Goal: Contribute content

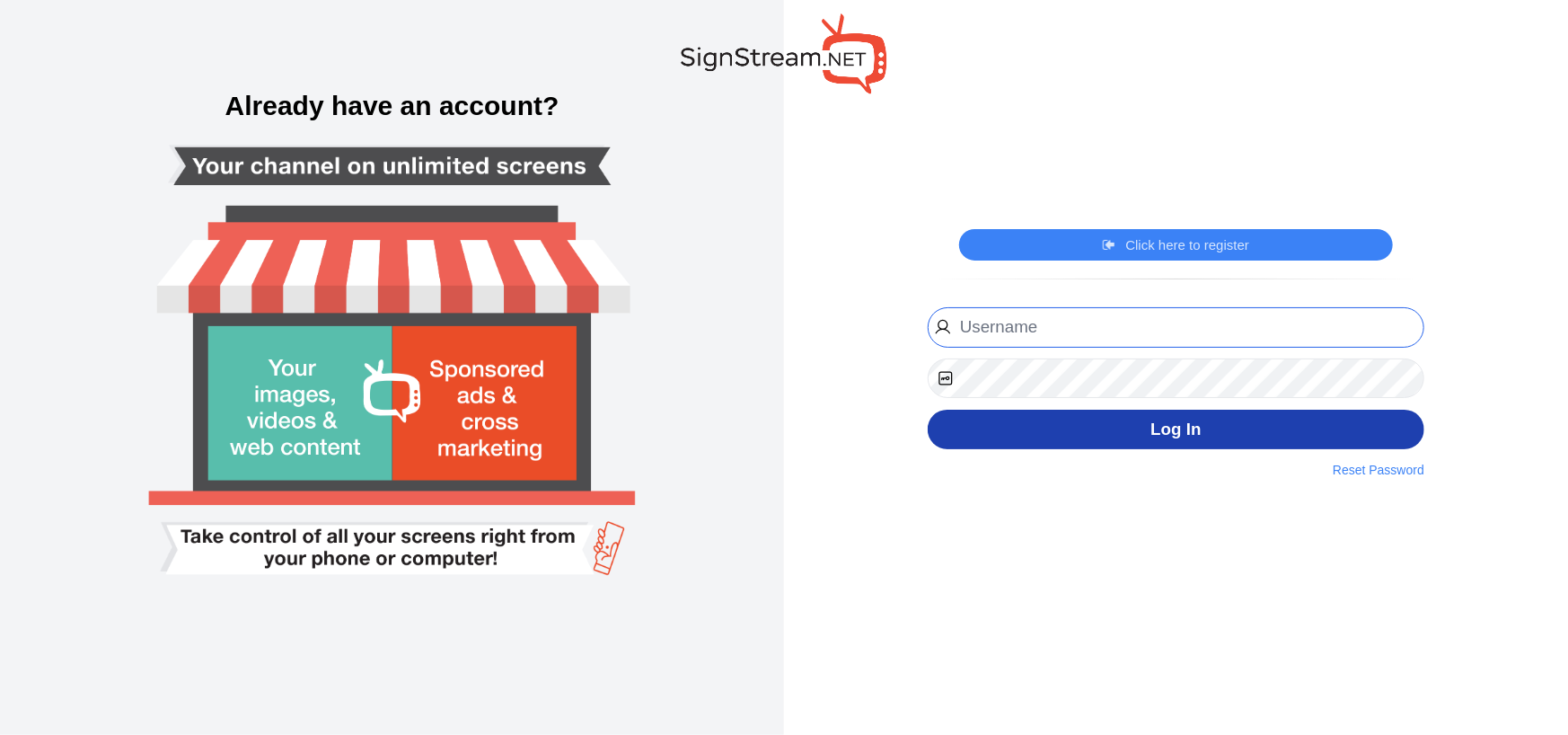
type input "[EMAIL_ADDRESS][DOMAIN_NAME]"
click at [1075, 430] on button "Log In" at bounding box center [1176, 430] width 497 height 41
click at [1077, 425] on button "Log In" at bounding box center [1176, 430] width 497 height 41
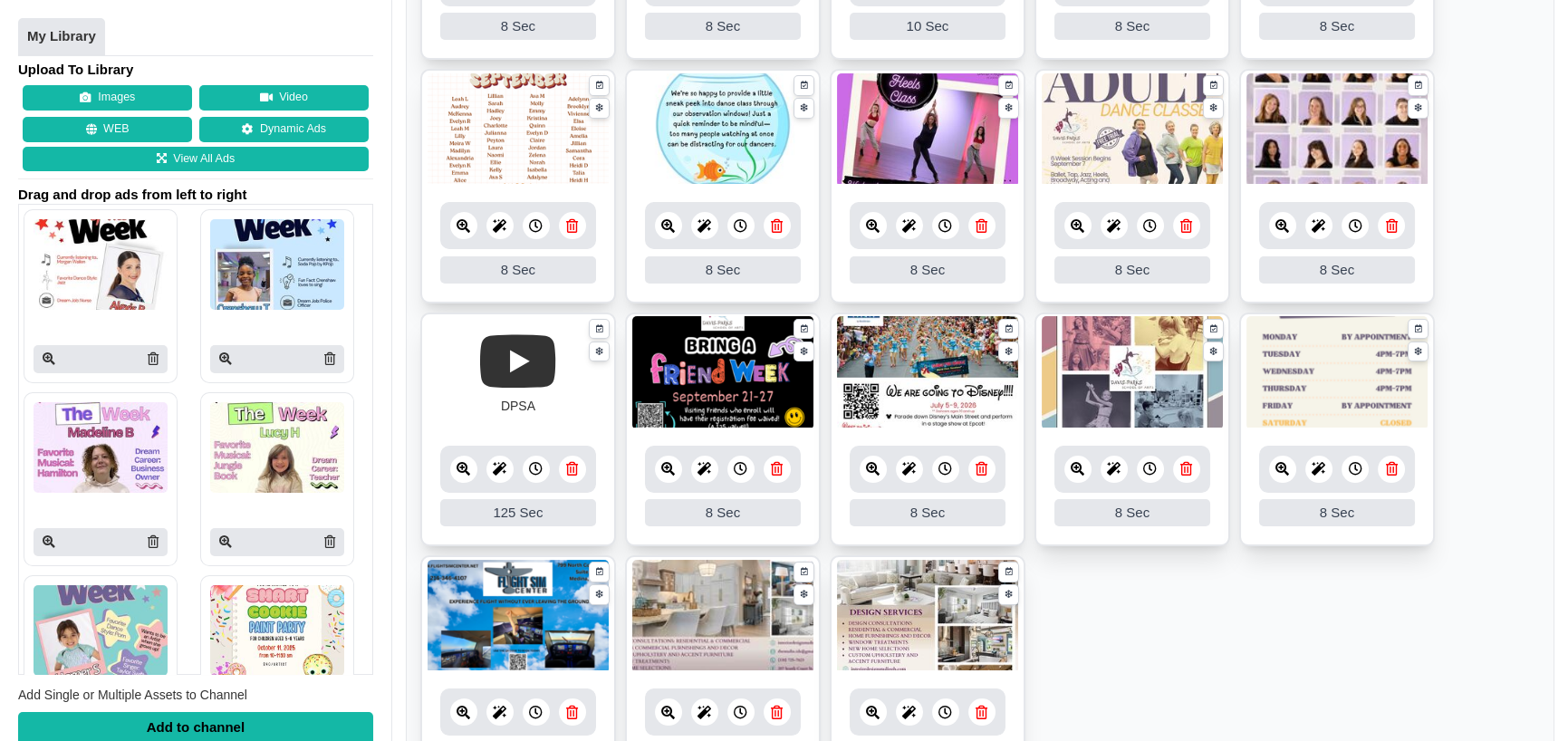
scroll to position [543, 0]
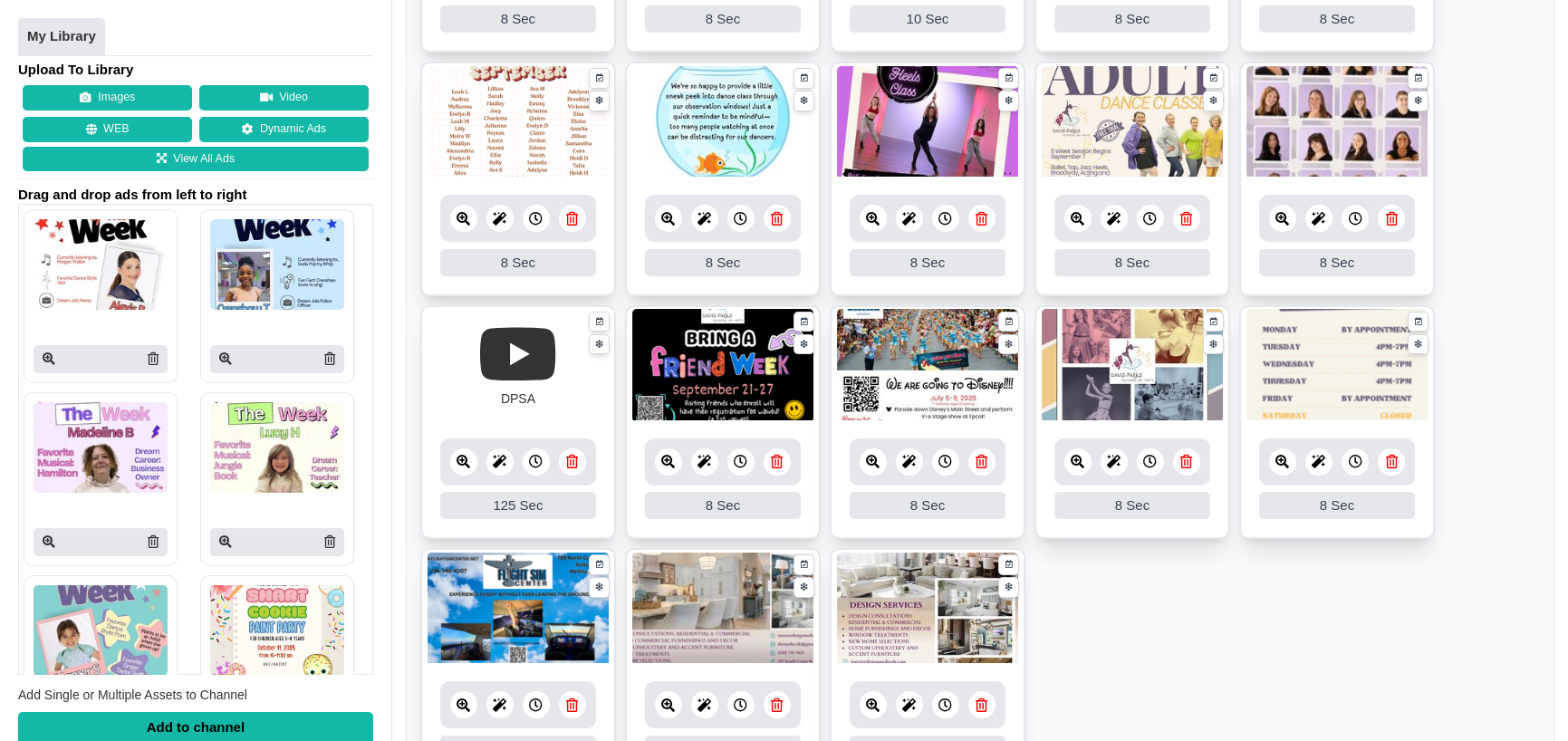
click at [978, 461] on icon at bounding box center [981, 461] width 12 height 14
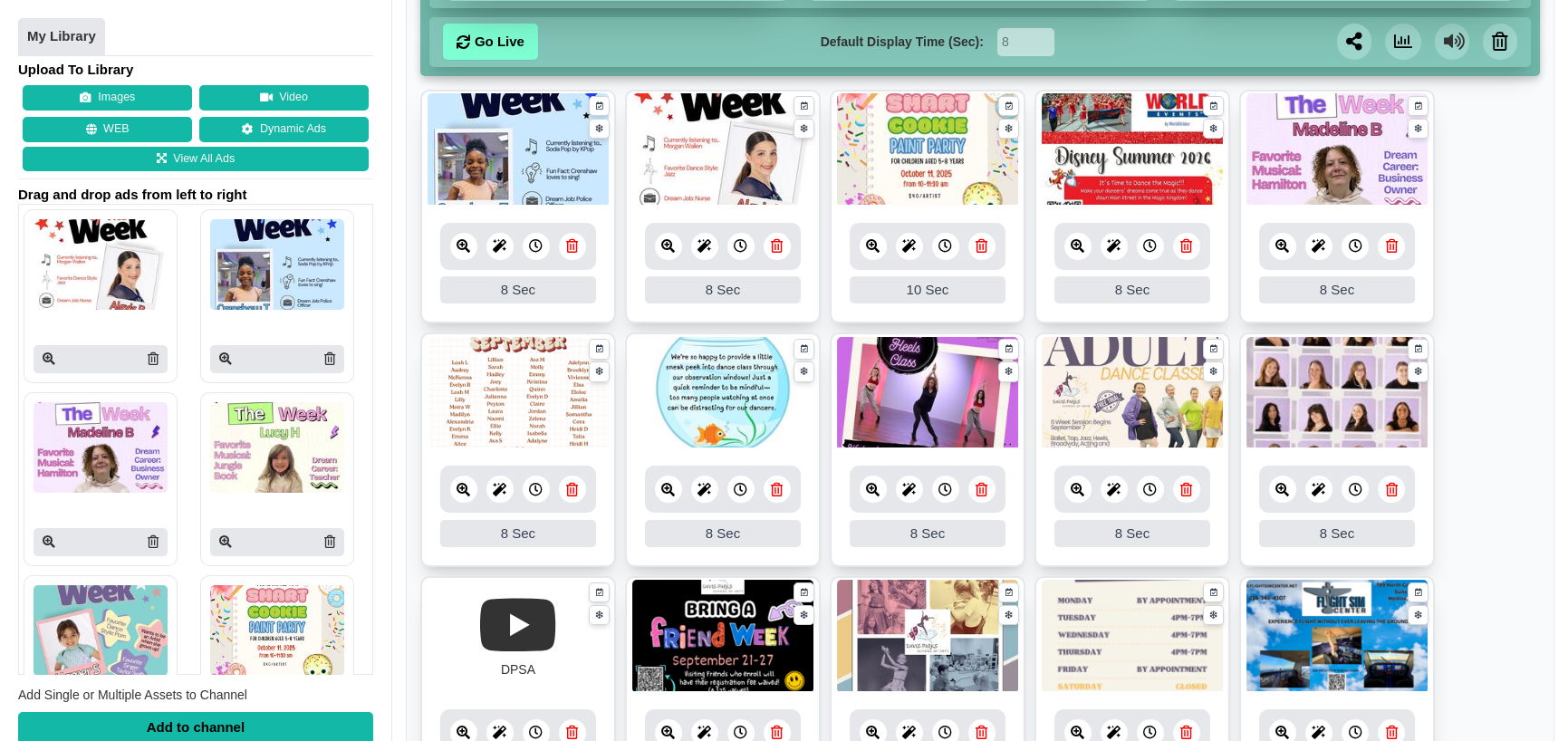
scroll to position [272, 0]
click at [1186, 250] on icon at bounding box center [1186, 247] width 12 height 14
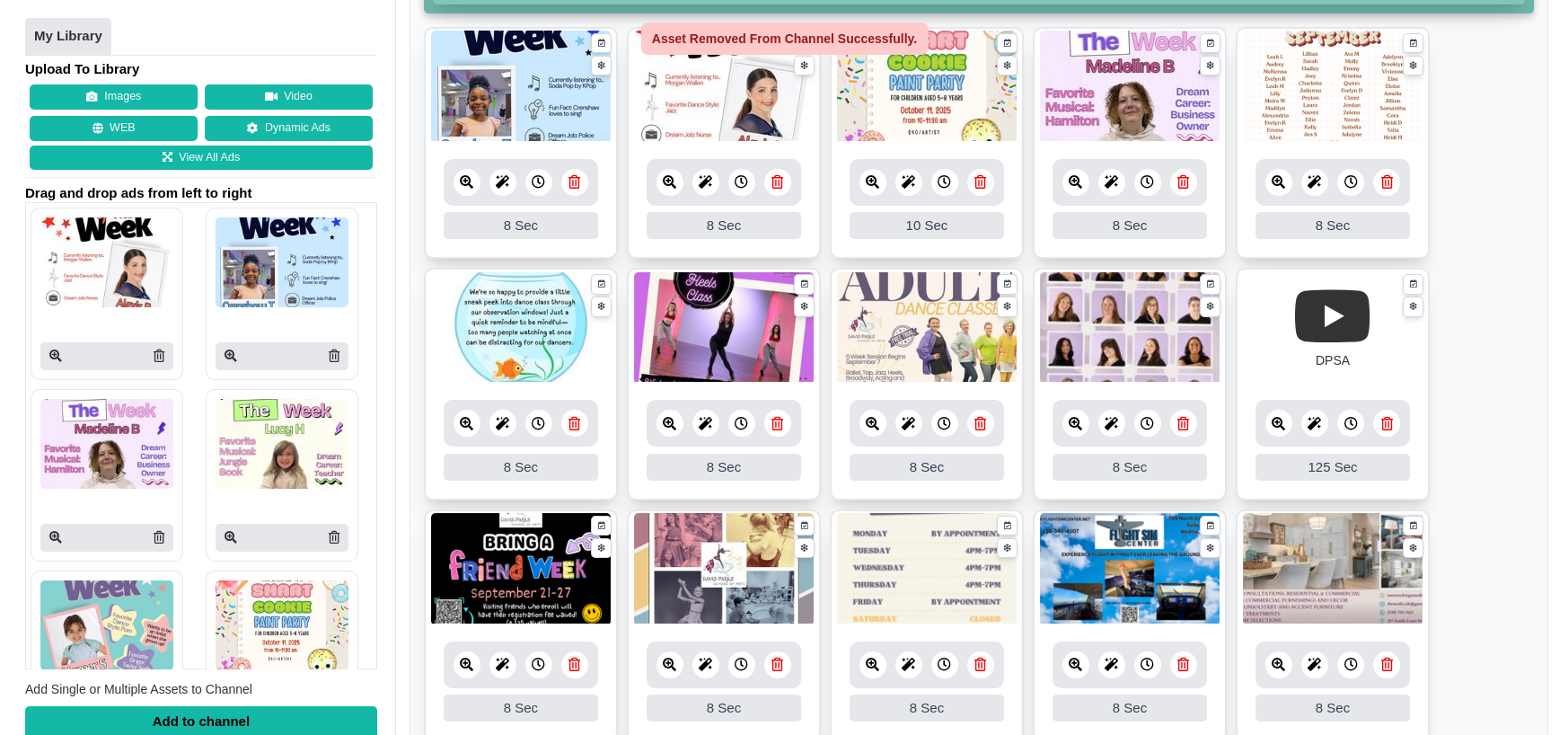
scroll to position [539, 0]
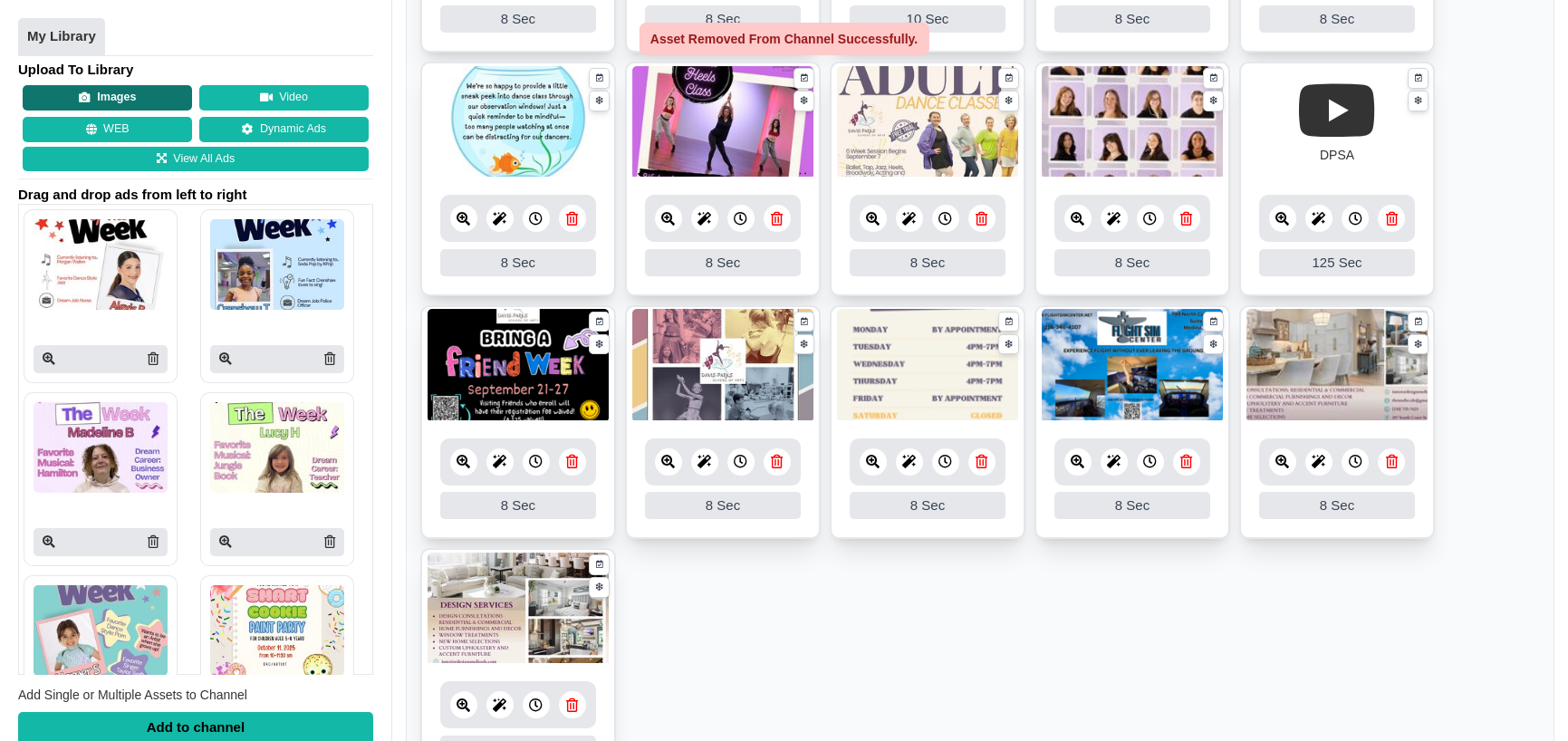
click at [69, 90] on button "Images" at bounding box center [107, 98] width 170 height 25
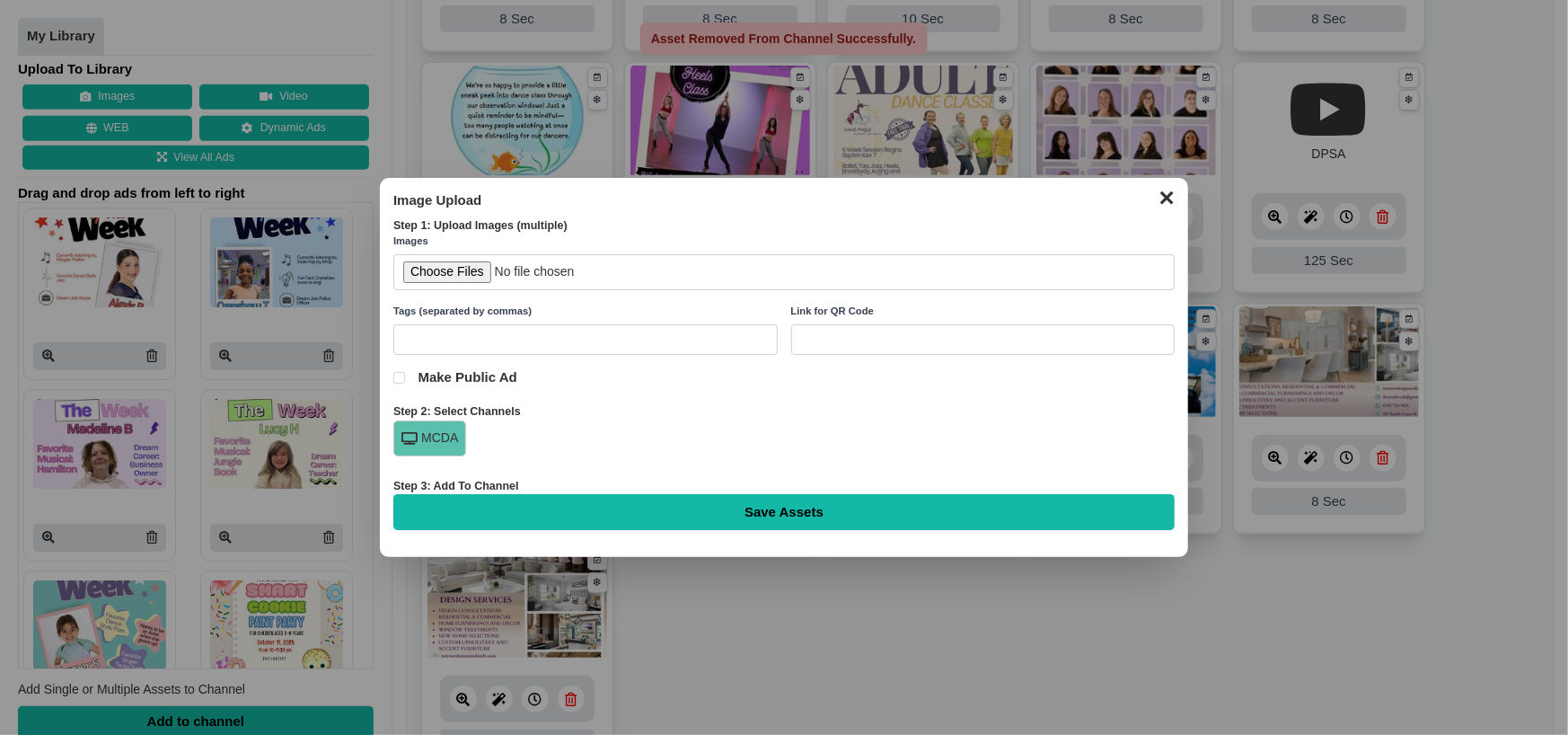
click at [427, 264] on input "file" at bounding box center [784, 273] width 781 height 37
type input "C:\fakepath\DTW Disney 2026 Register (1).jpg"
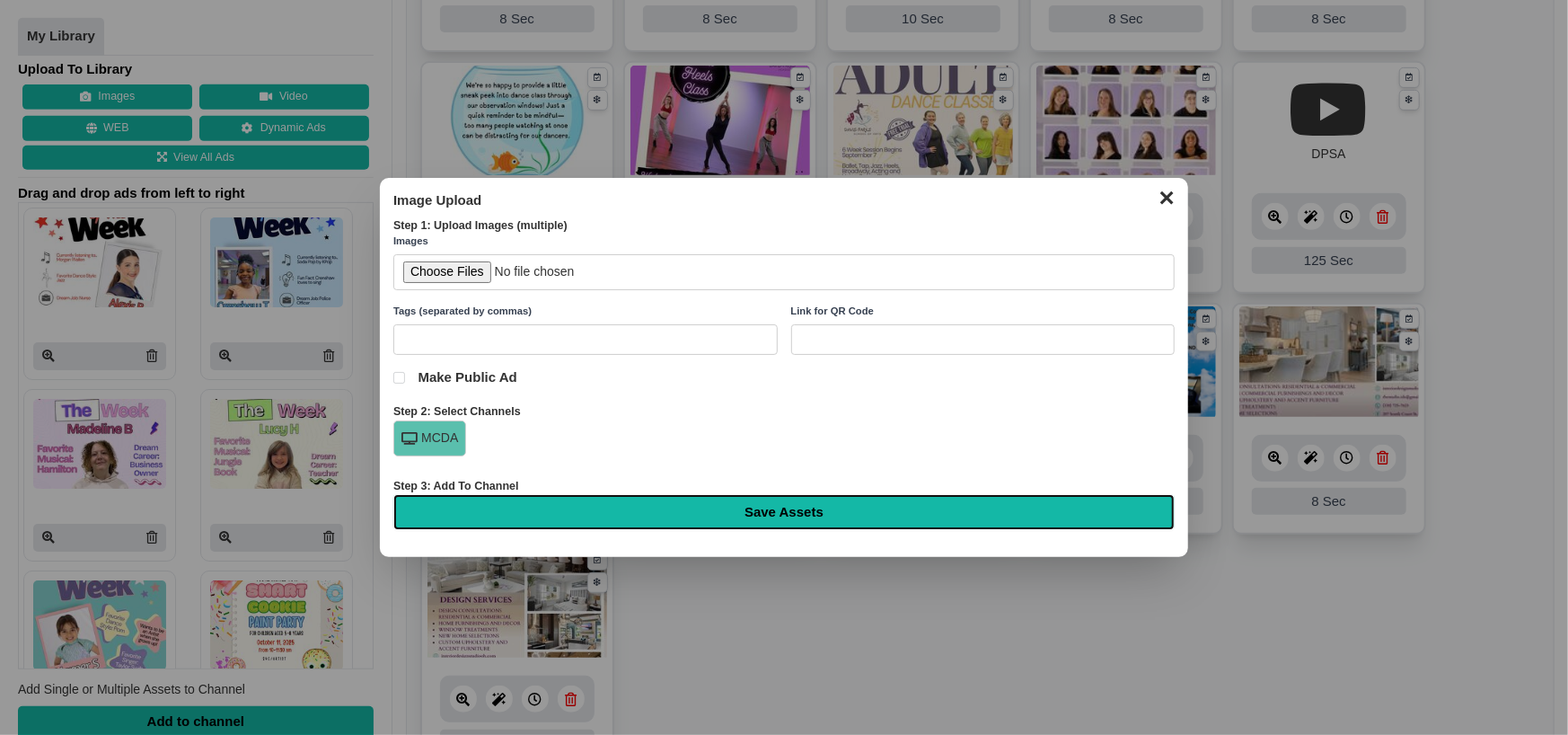
click at [808, 507] on input "Save Assets" at bounding box center [784, 512] width 781 height 36
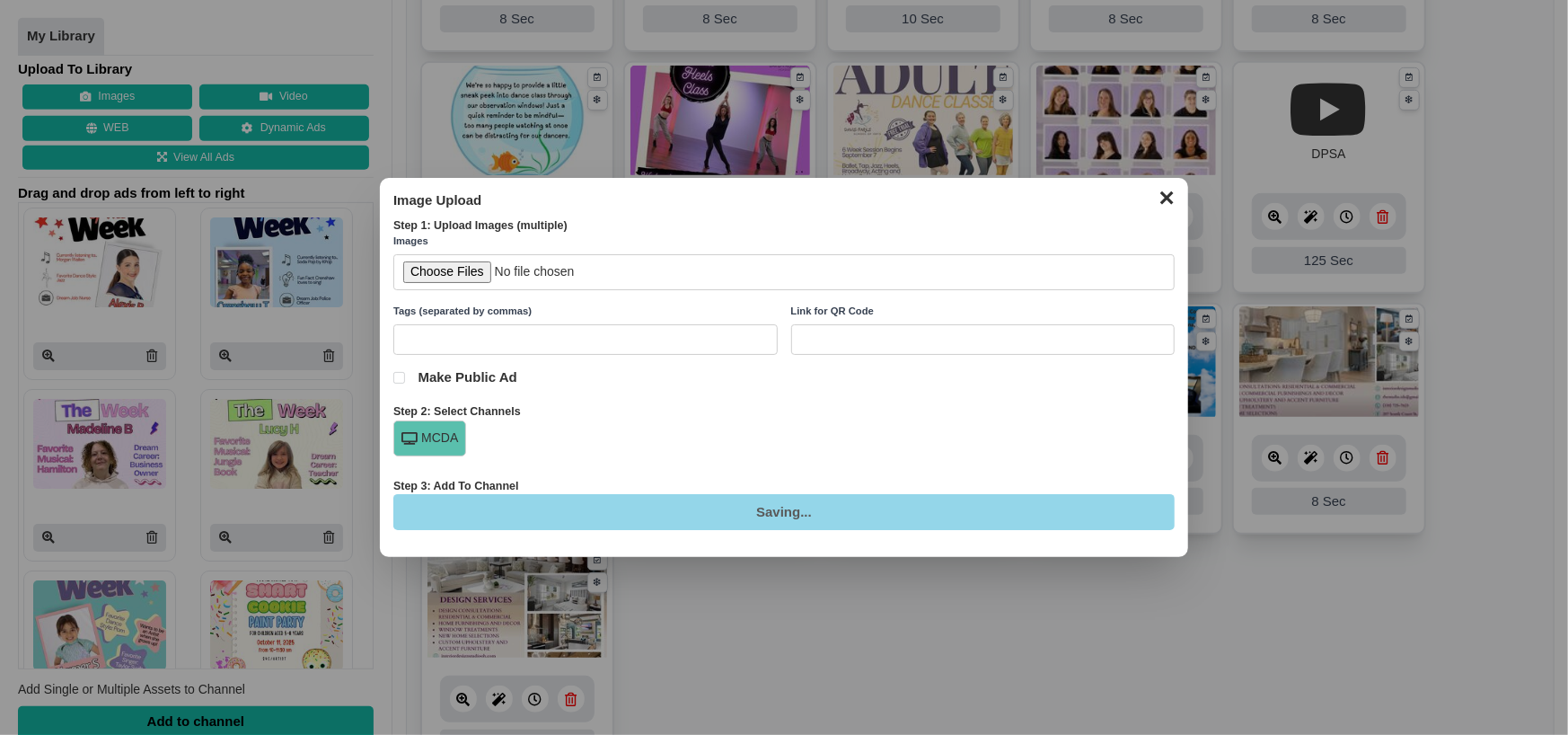
type input "Saving..."
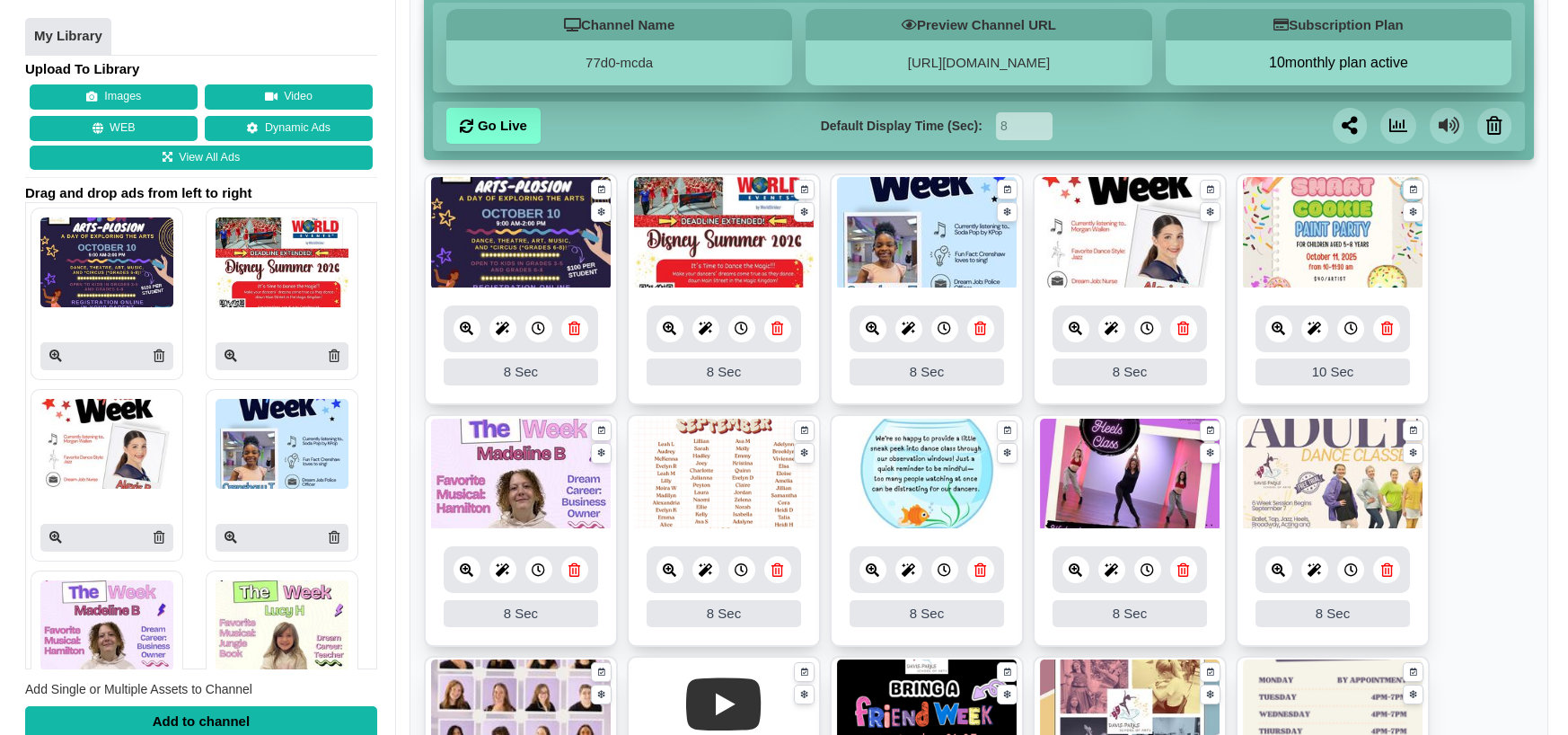
scroll to position [180, 0]
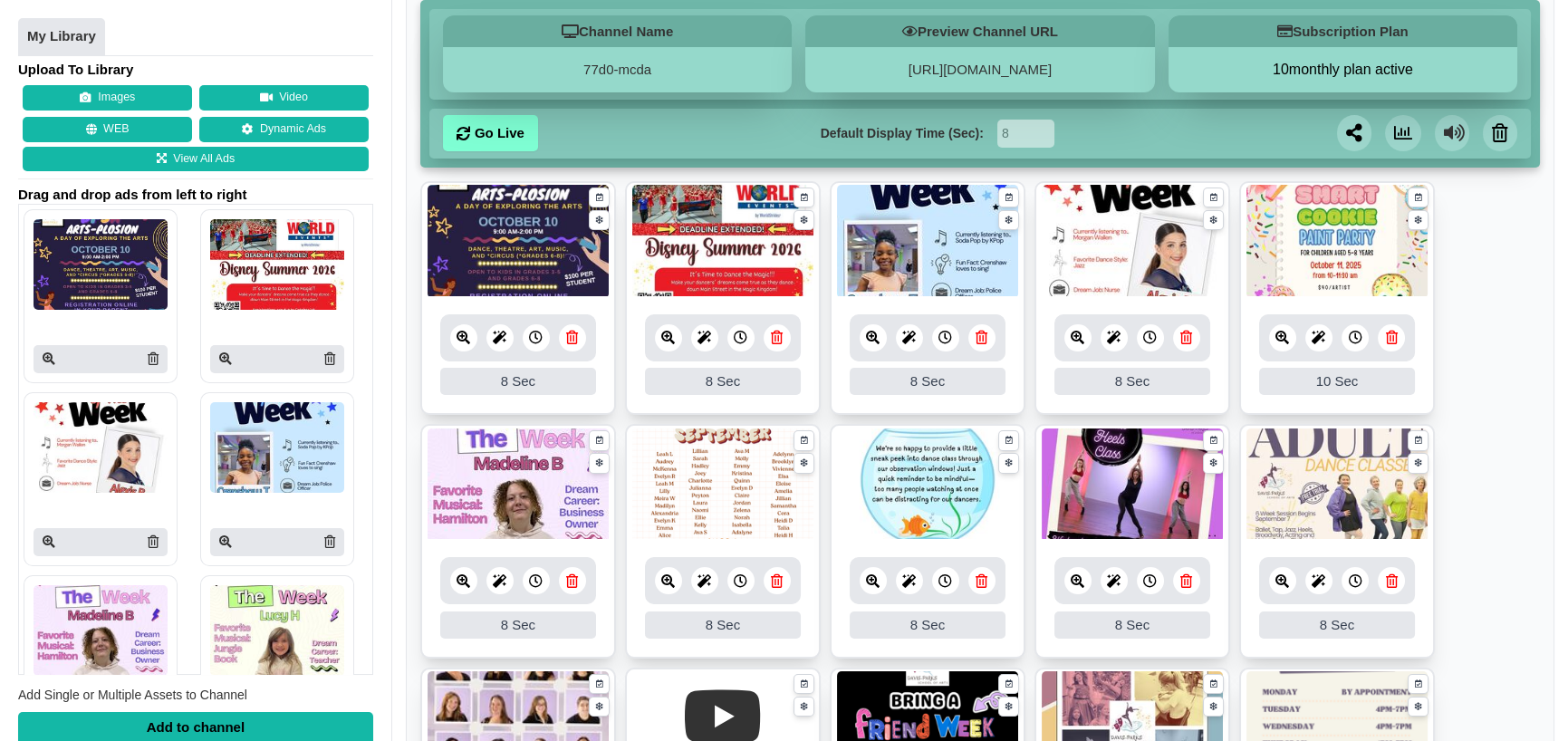
click at [572, 337] on icon at bounding box center [572, 337] width 12 height 14
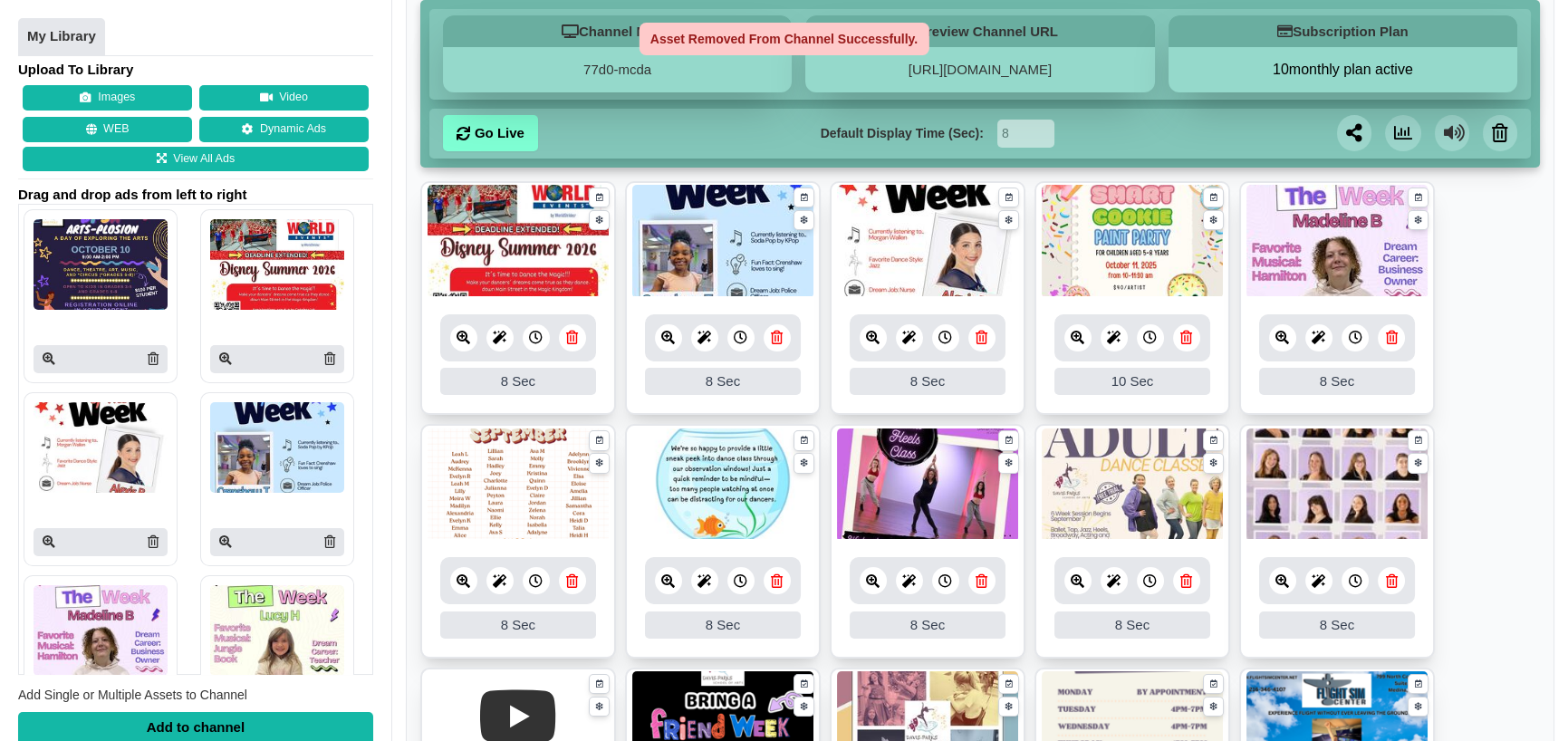
drag, startPoint x: 94, startPoint y: 92, endPoint x: 348, endPoint y: 111, distance: 254.7
click at [94, 91] on button "Images" at bounding box center [107, 98] width 170 height 25
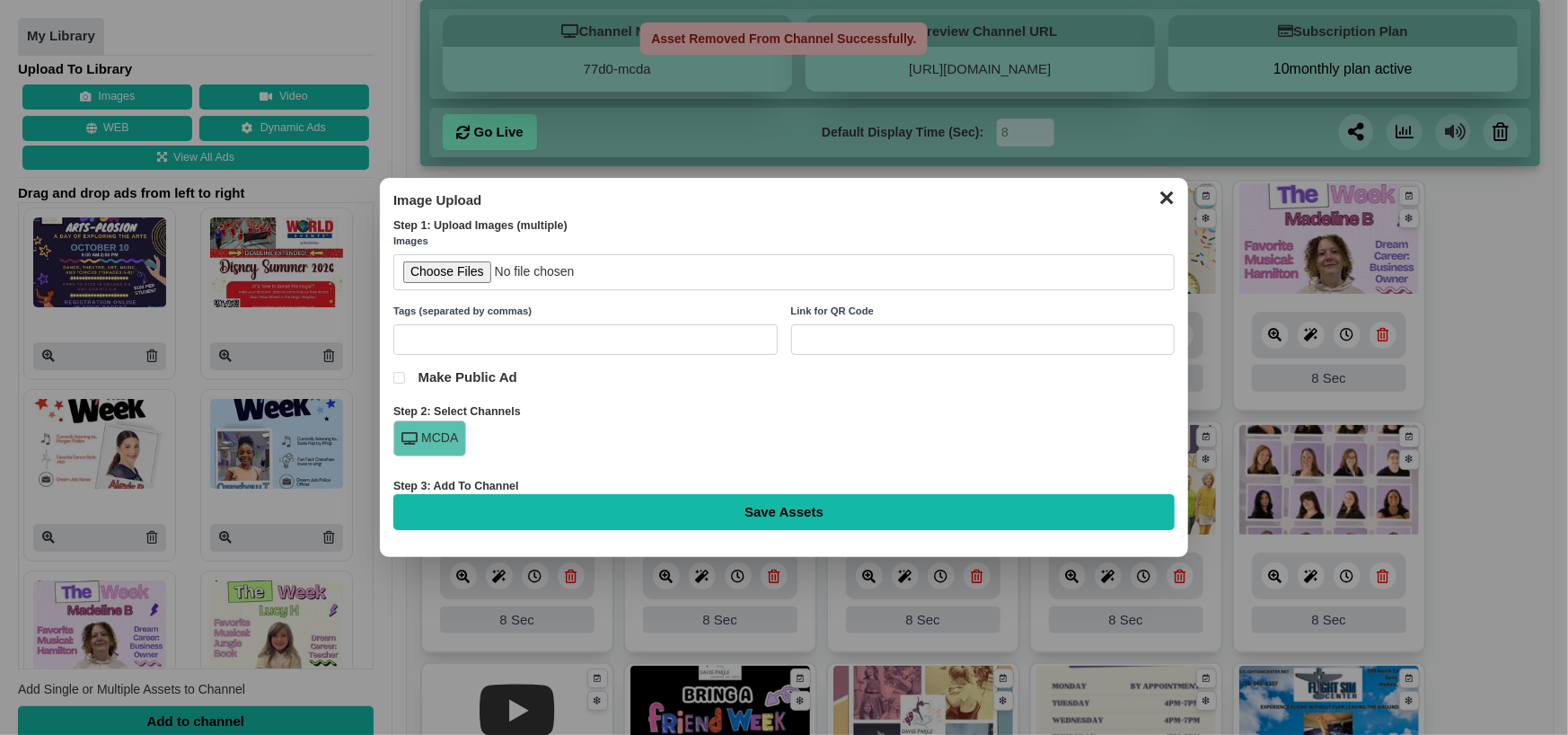
click at [439, 269] on input "file" at bounding box center [784, 273] width 781 height 37
type input "C:\fakepath\DPSA Artsplosion (4 x 4 in).jpg"
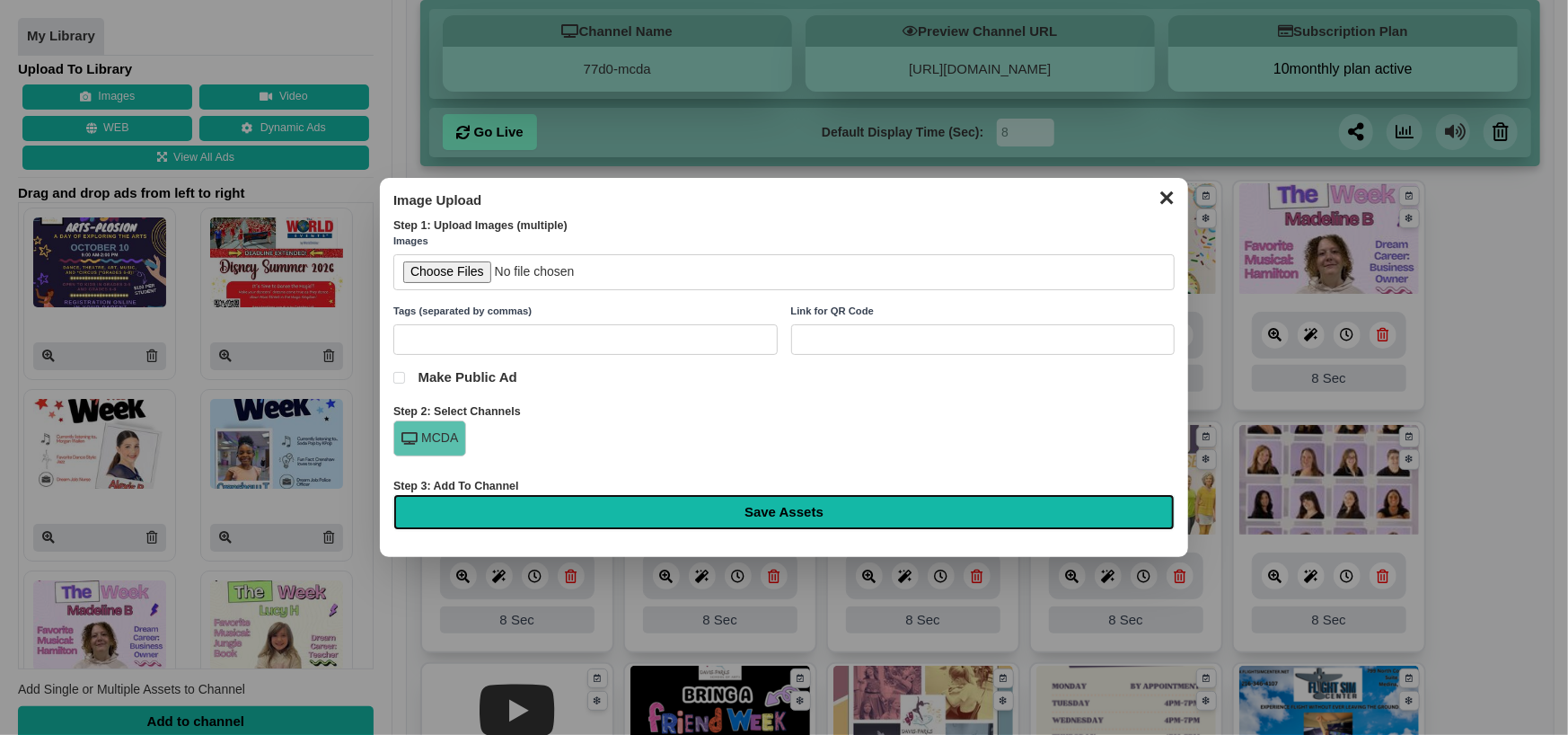
click at [767, 528] on input "Save Assets" at bounding box center [784, 512] width 781 height 36
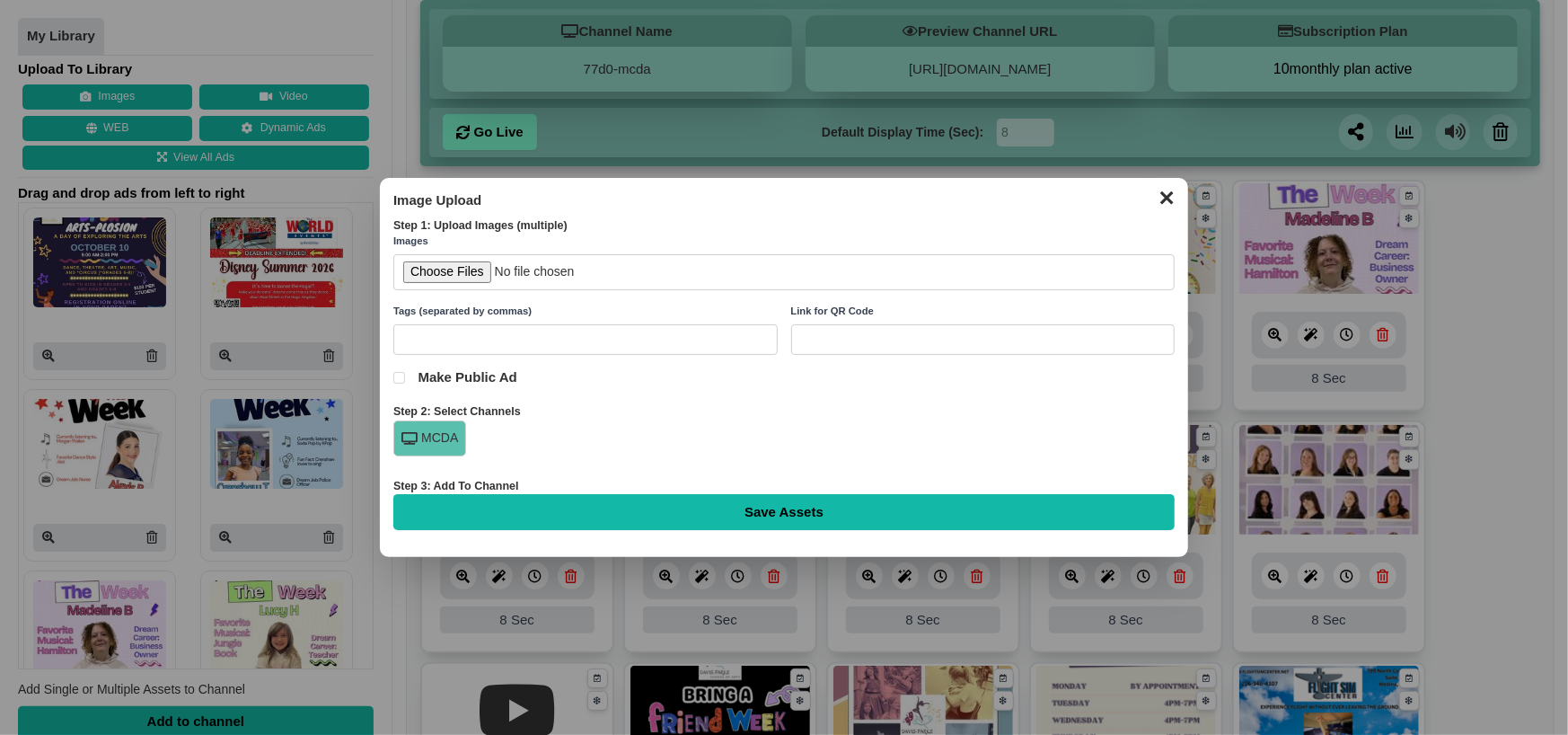
type input "Saving..."
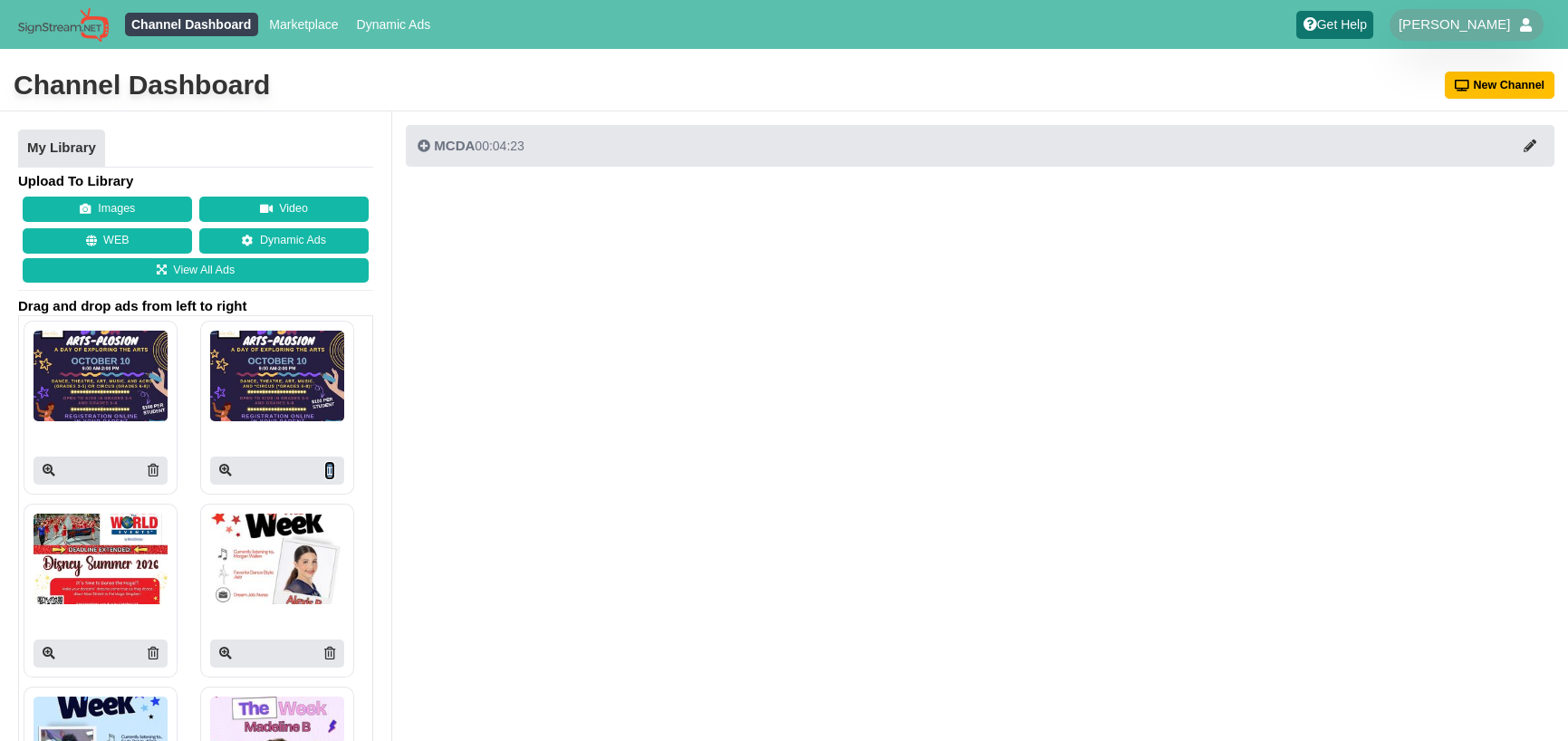
click at [325, 471] on icon at bounding box center [330, 470] width 11 height 13
